Goal: Use online tool/utility: Use online tool/utility

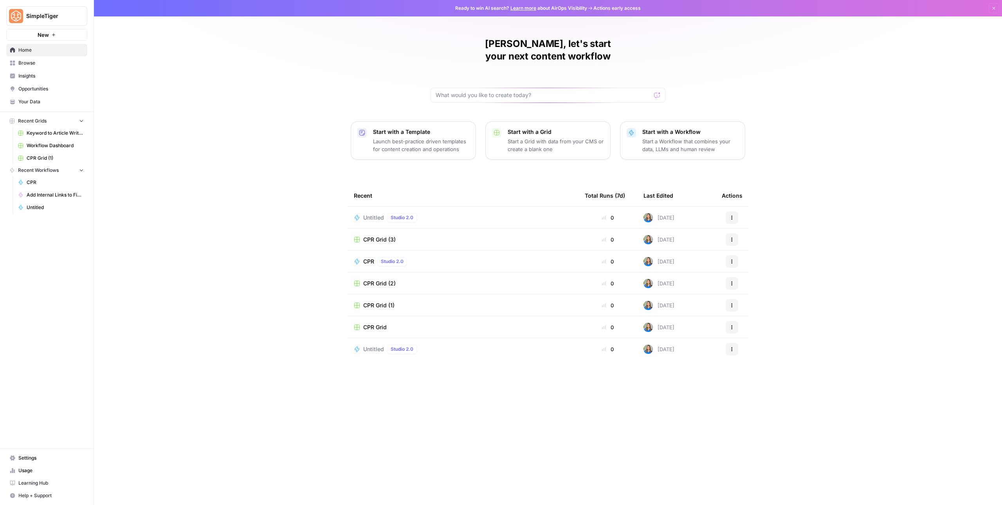
click at [55, 101] on span "Your Data" at bounding box center [50, 101] width 65 height 7
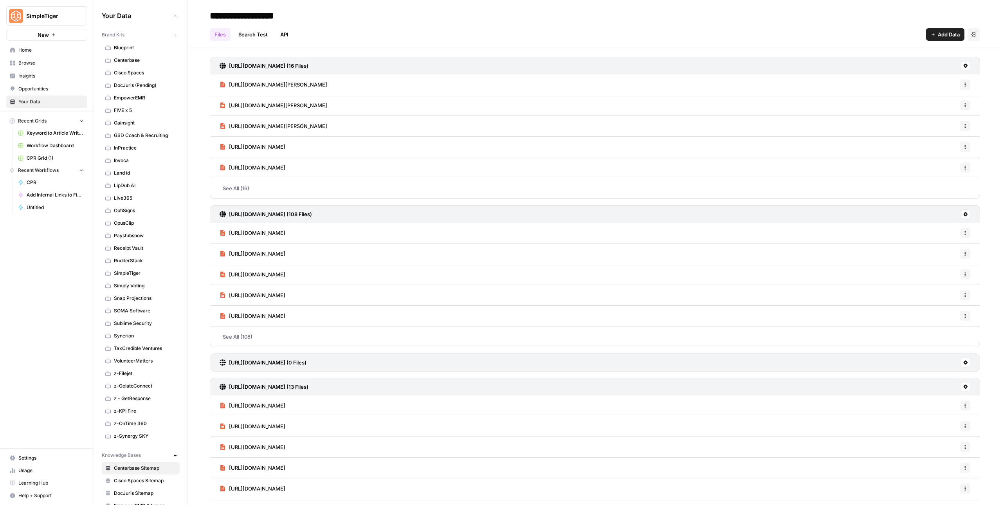
click at [58, 90] on span "Opportunities" at bounding box center [50, 88] width 65 height 7
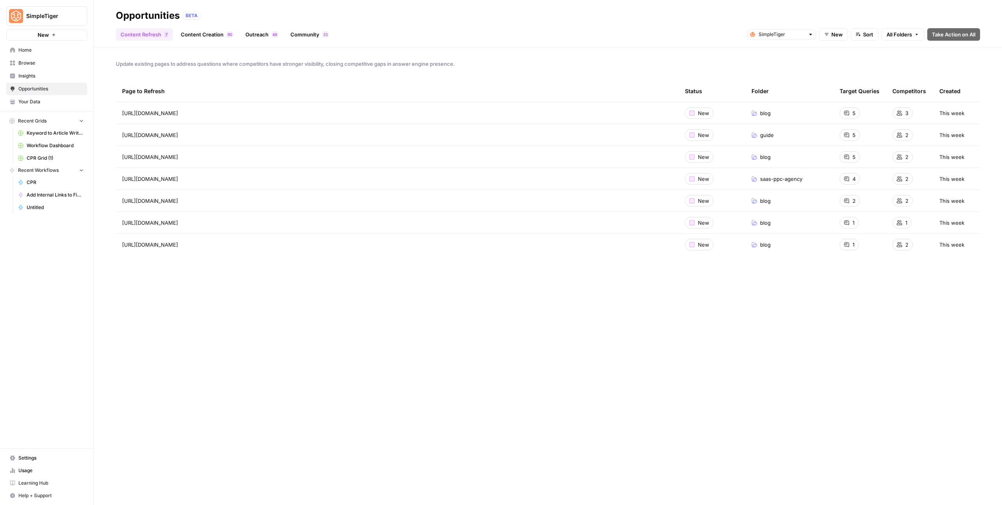
click at [45, 99] on span "Your Data" at bounding box center [50, 101] width 65 height 7
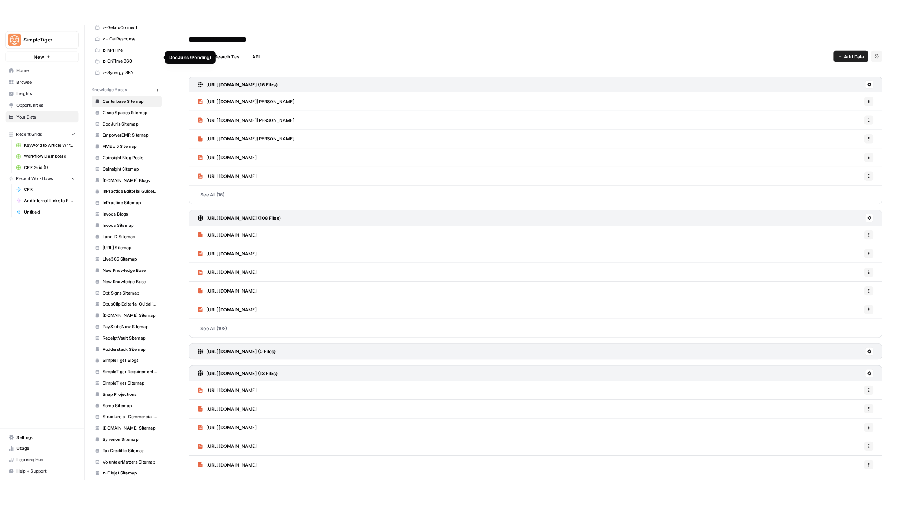
scroll to position [425, 0]
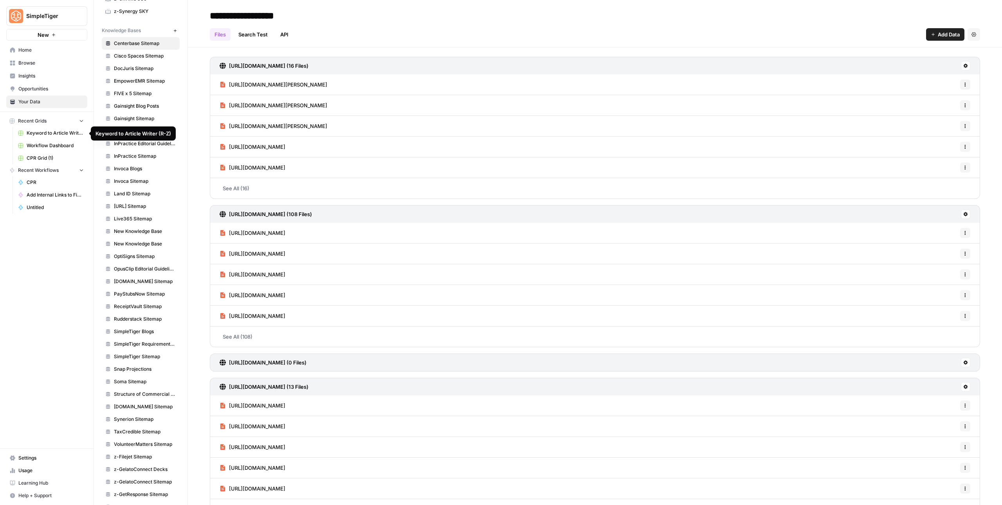
click at [58, 136] on span "Keyword to Article Writer (R-Z)" at bounding box center [55, 133] width 57 height 7
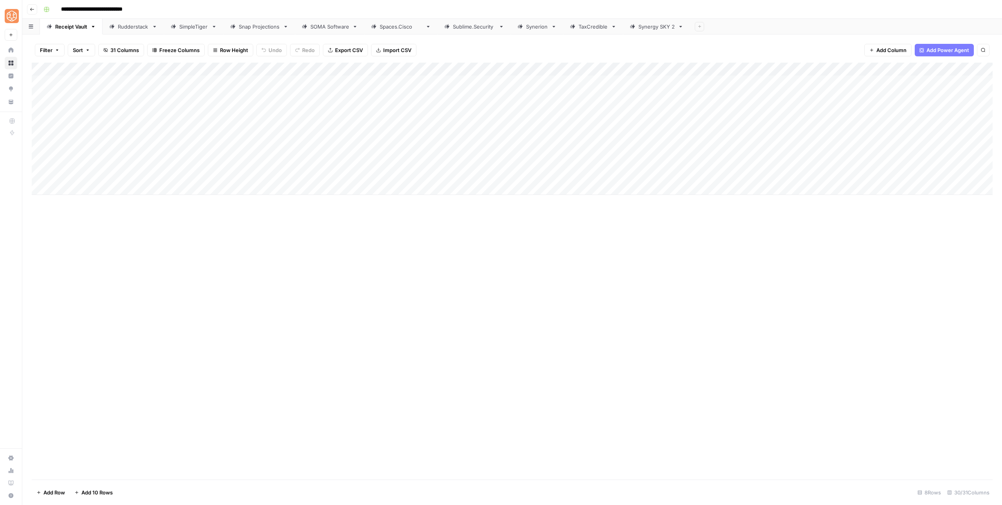
click at [438, 83] on div "Add Column" at bounding box center [512, 129] width 961 height 132
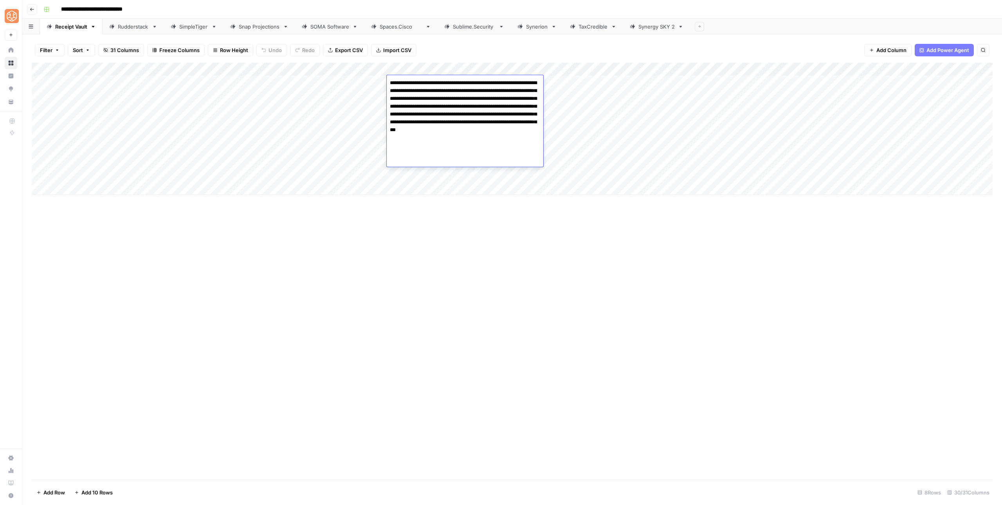
click at [438, 83] on textarea "**********" at bounding box center [465, 122] width 157 height 89
click at [416, 205] on div "Add Column" at bounding box center [512, 271] width 961 height 417
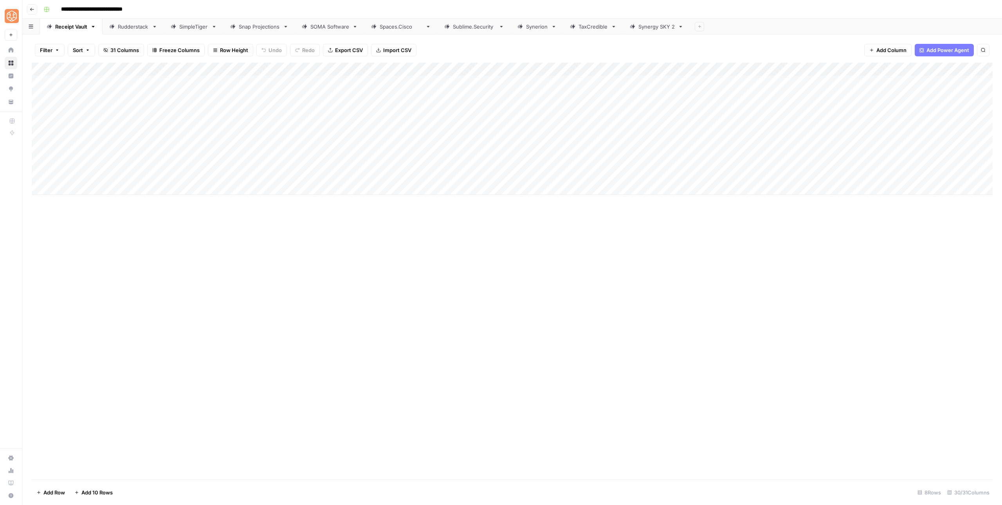
click at [437, 81] on div "Add Column" at bounding box center [512, 129] width 961 height 132
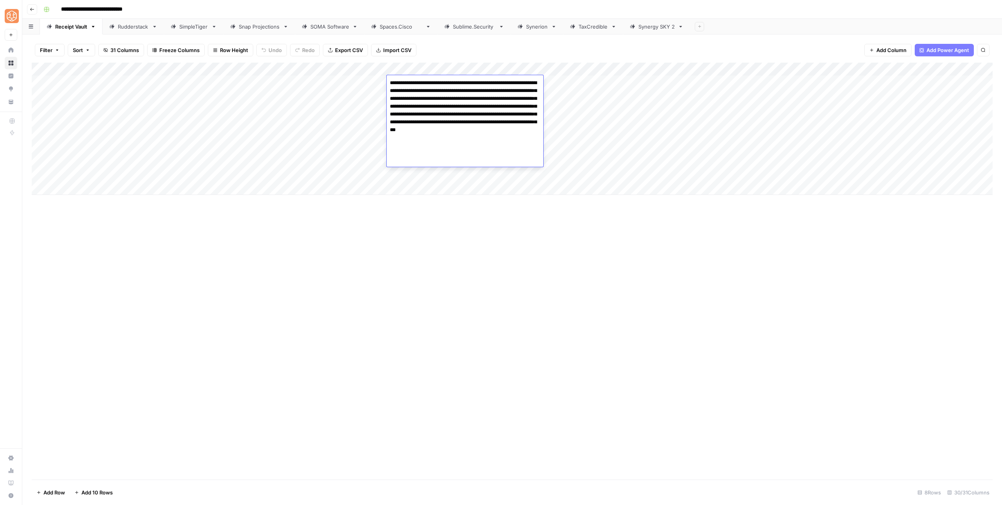
click at [455, 223] on div "Add Column" at bounding box center [512, 271] width 961 height 417
